Goal: Task Accomplishment & Management: Manage account settings

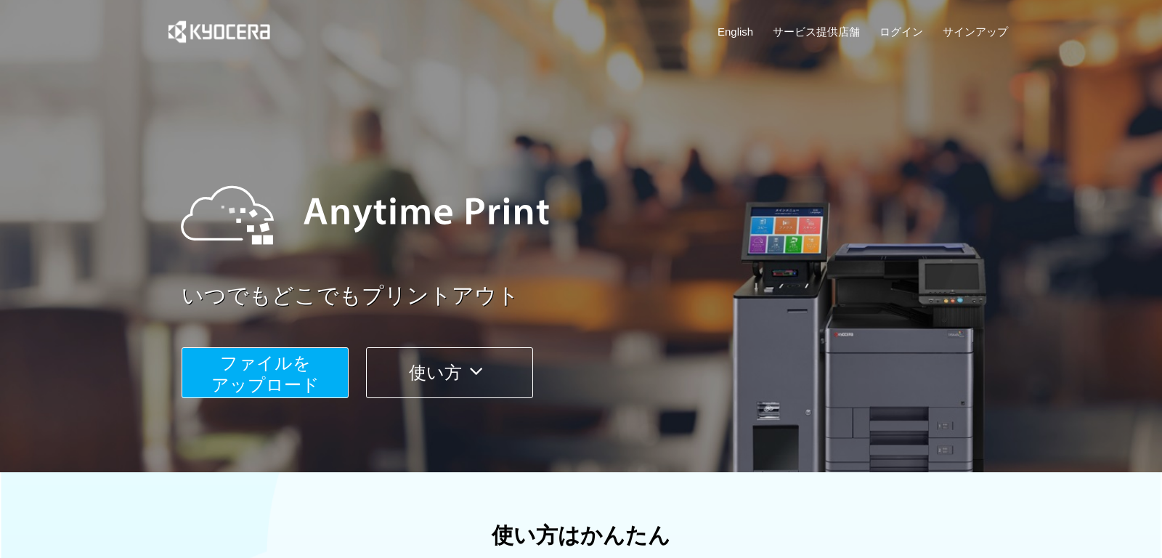
click at [277, 378] on span "ファイルを ​​アップロード" at bounding box center [265, 373] width 108 height 41
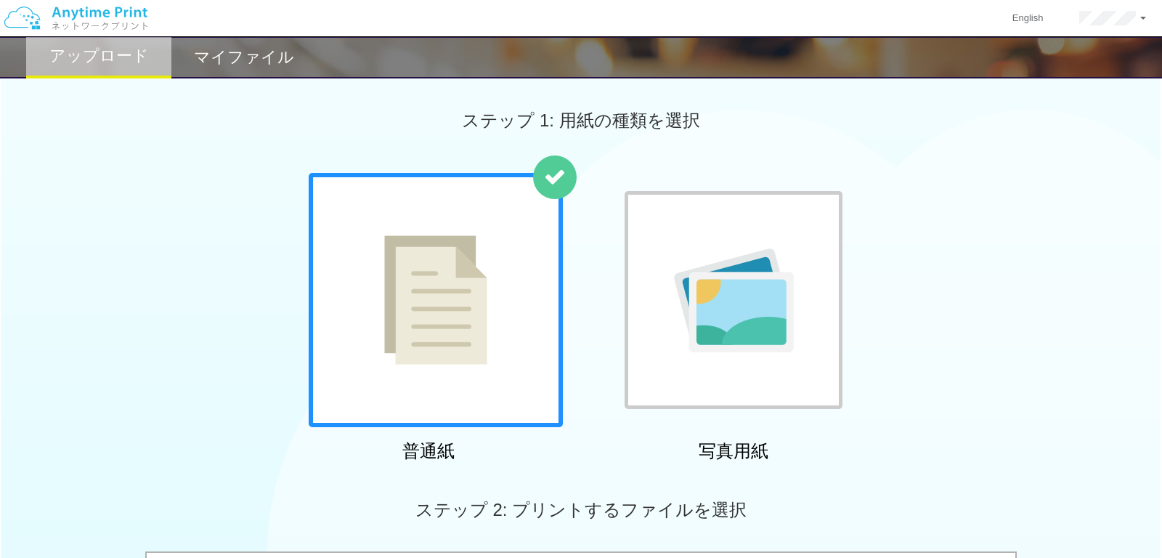
click at [238, 44] on div "マイファイル" at bounding box center [243, 57] width 145 height 42
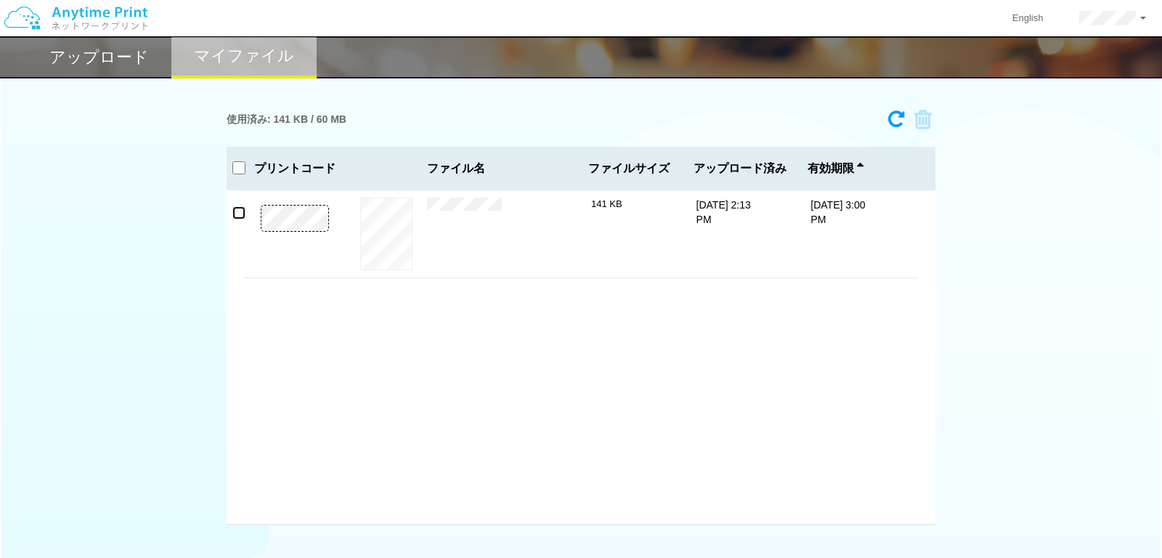
click at [238, 213] on input "checkbox" at bounding box center [238, 212] width 13 height 13
click at [932, 120] on icon at bounding box center [918, 120] width 28 height 22
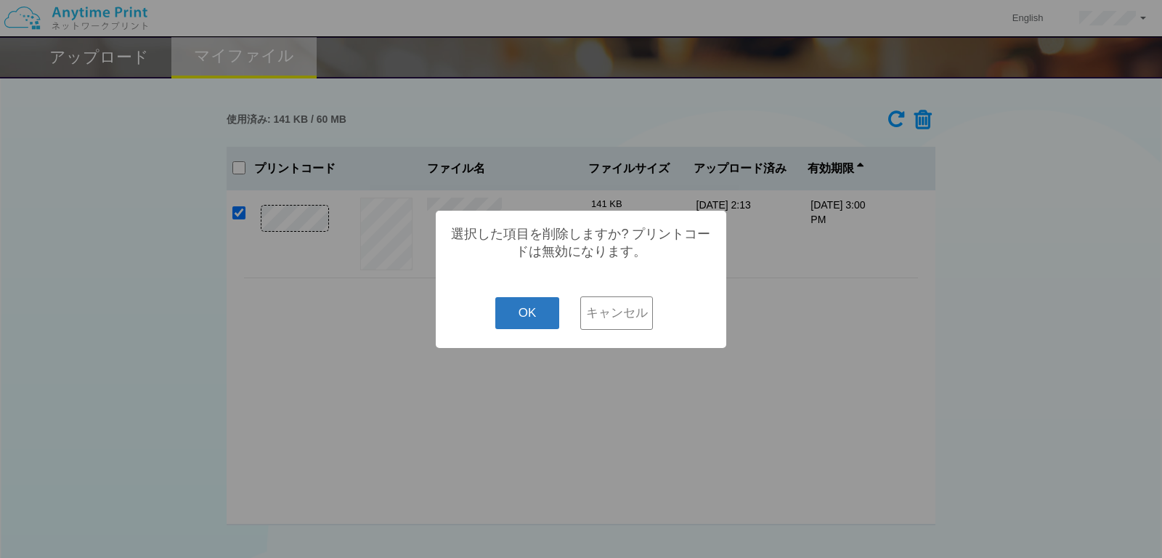
click at [527, 312] on button "OK" at bounding box center [527, 313] width 65 height 32
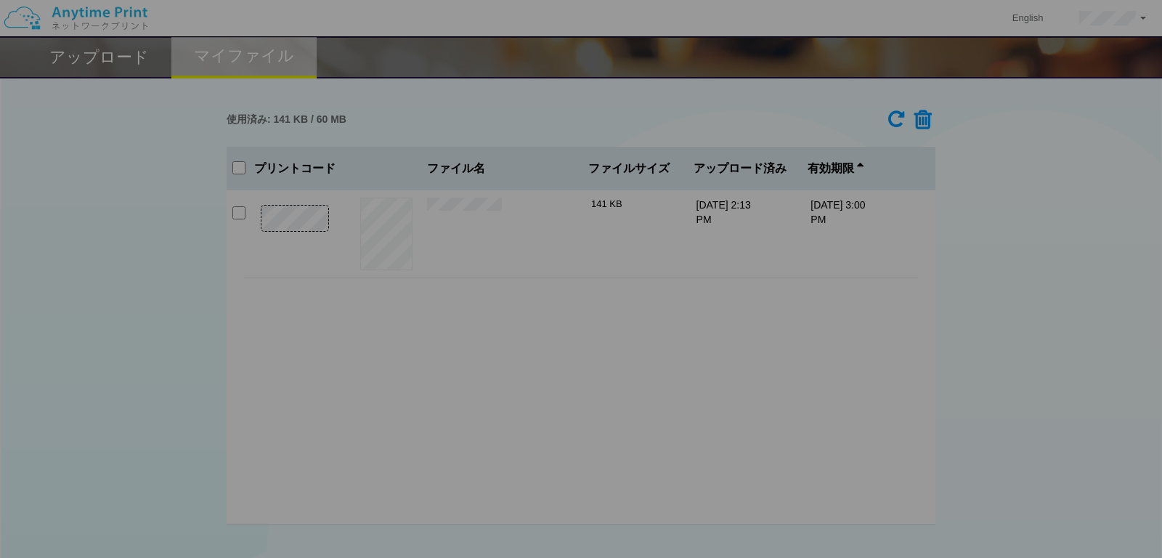
checkbox input "false"
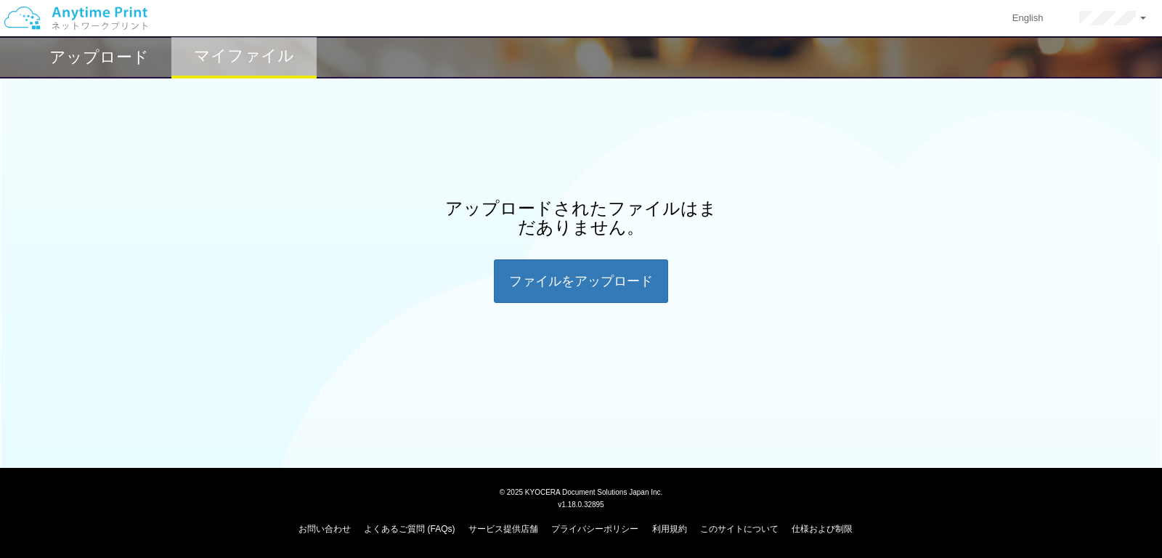
click at [122, 65] on h2 "アップロード" at bounding box center [99, 57] width 100 height 17
